Goal: Task Accomplishment & Management: Manage account settings

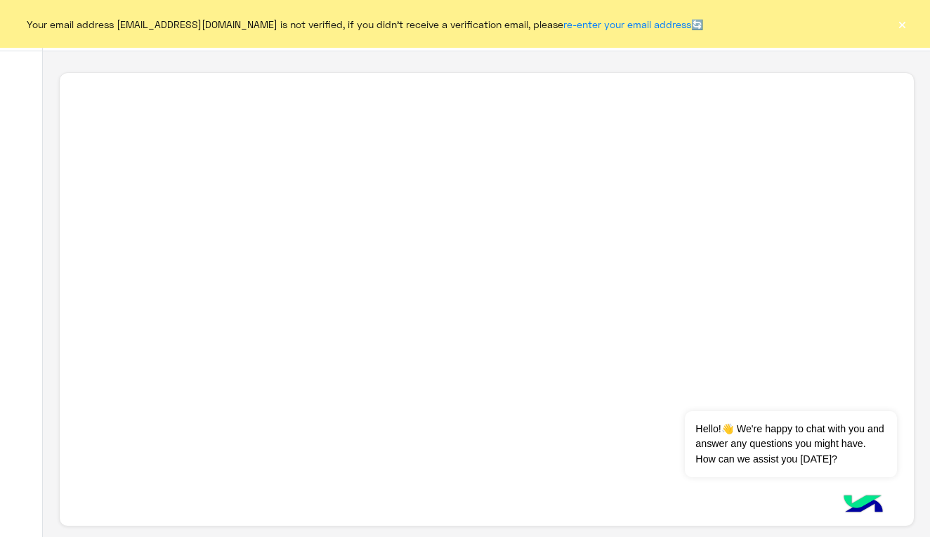
click at [903, 21] on button "×" at bounding box center [902, 24] width 14 height 14
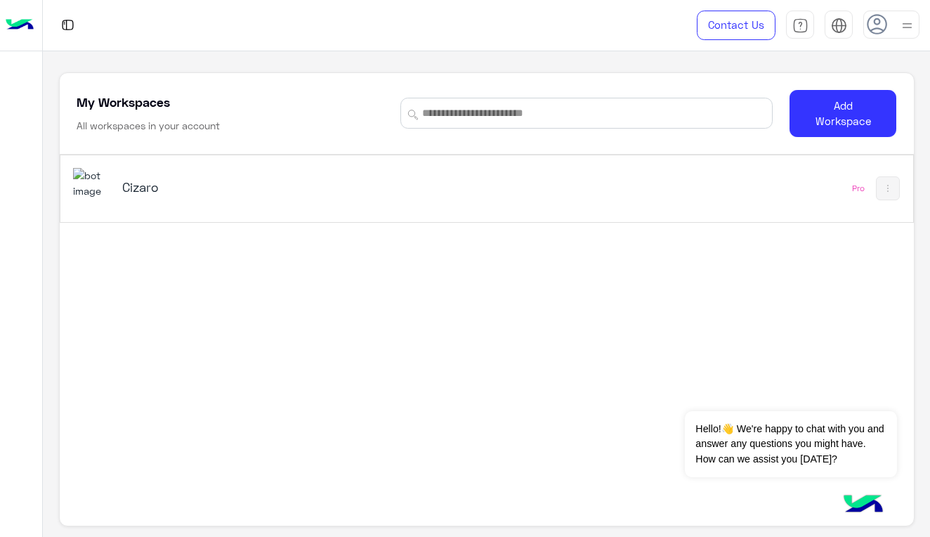
click at [667, 172] on div "Cizaro Pro" at bounding box center [486, 188] width 853 height 67
click at [518, 174] on div "Cizaro" at bounding box center [321, 188] width 496 height 41
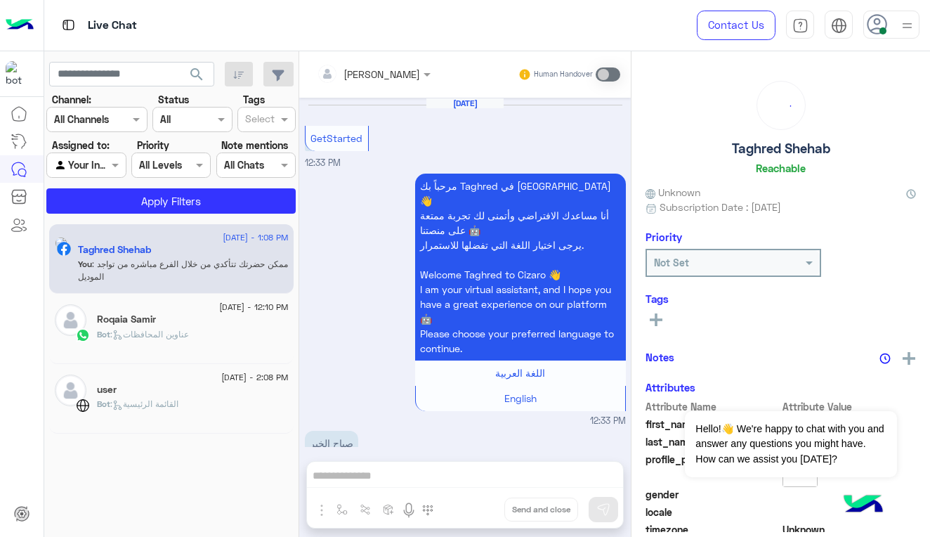
scroll to position [1433, 0]
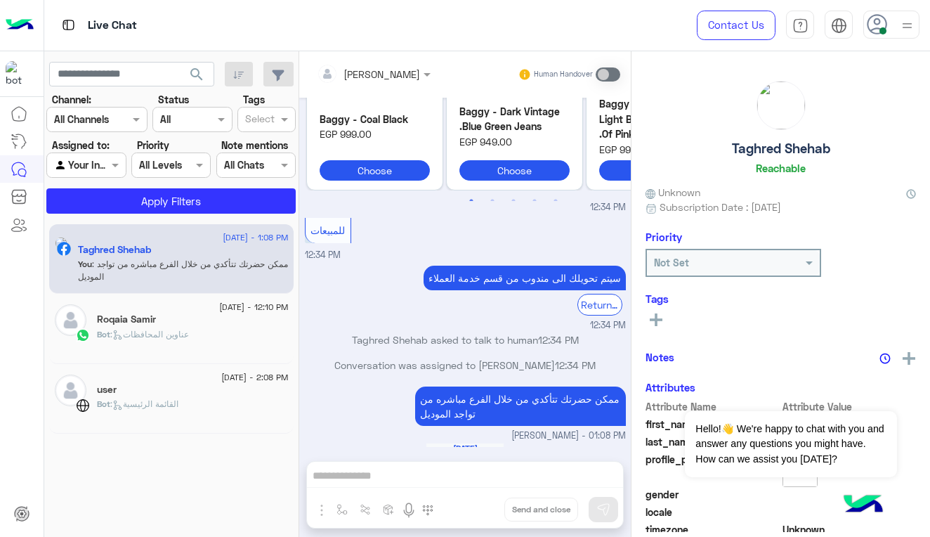
click at [901, 19] on img at bounding box center [908, 26] width 18 height 18
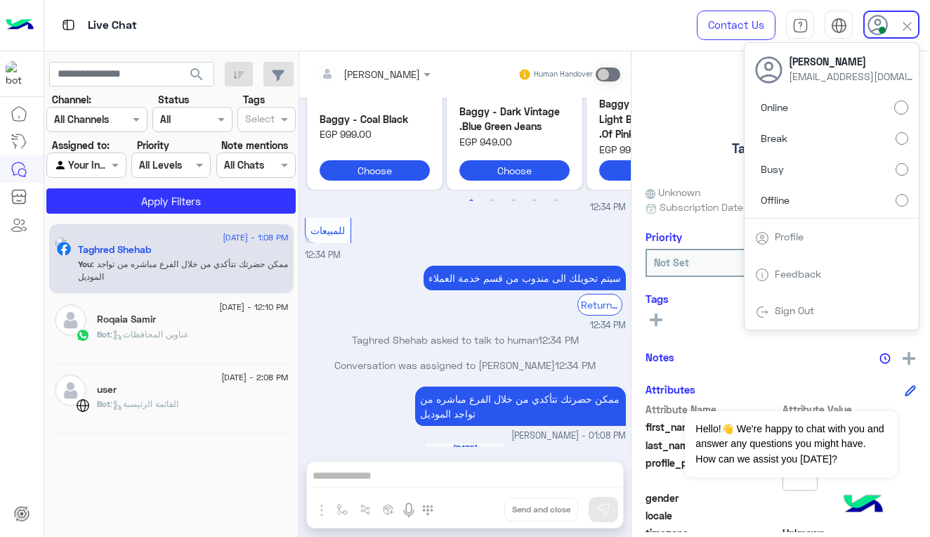
click at [820, 201] on label "Offline" at bounding box center [831, 199] width 153 height 25
click at [899, 25] on div at bounding box center [892, 25] width 56 height 28
